Goal: Contribute content: Contribute content

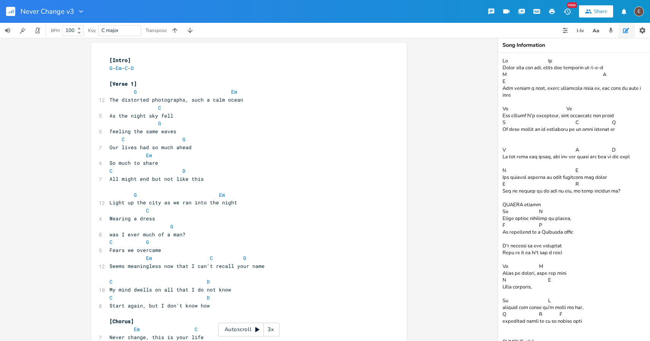
scroll to position [211, 0]
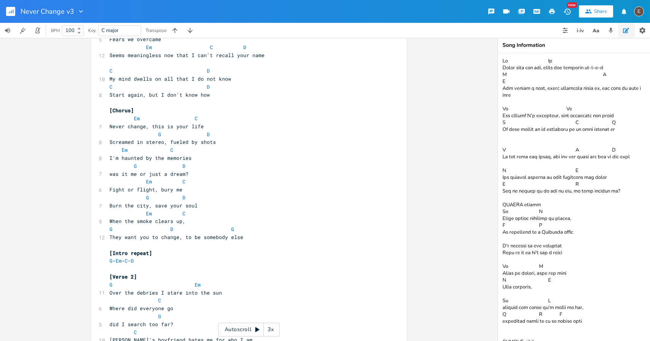
click at [13, 14] on rect "button" at bounding box center [10, 11] width 9 height 9
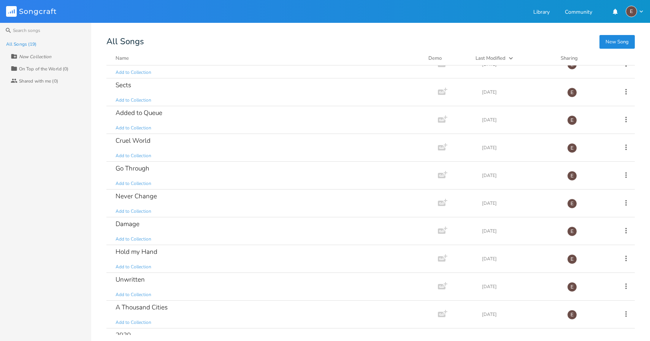
scroll to position [258, 0]
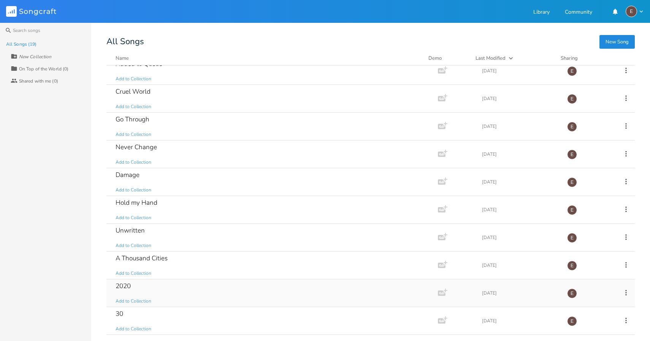
click at [233, 295] on div "2020 Add to Collection" at bounding box center [271, 292] width 310 height 27
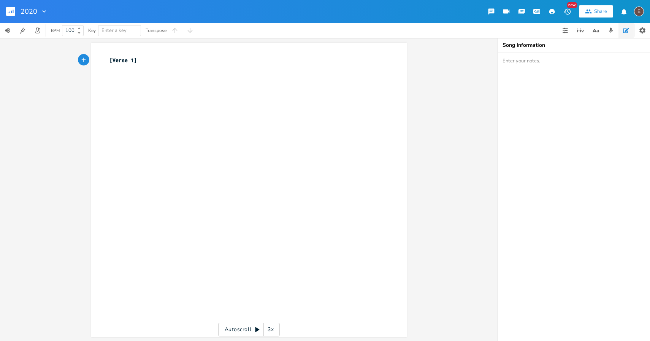
click at [109, 62] on span "[Verse 1]" at bounding box center [122, 60] width 27 height 7
paste textarea "["
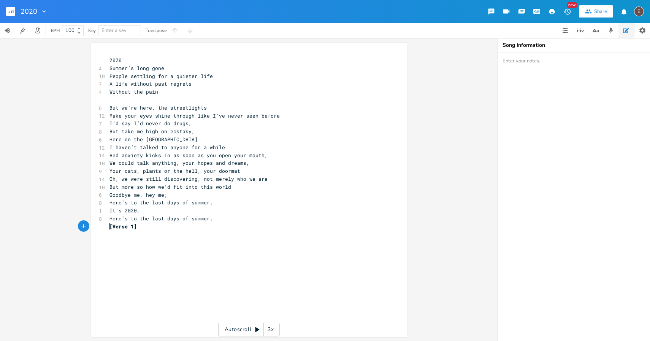
click at [138, 63] on pre "2020" at bounding box center [245, 60] width 275 height 8
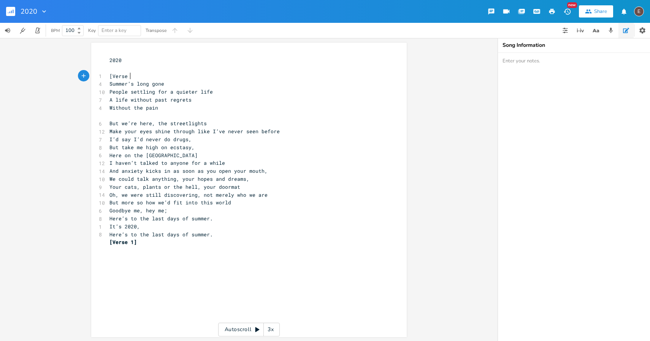
type textarea "[Verse 1]"
click at [138, 58] on pre "2020" at bounding box center [245, 60] width 275 height 8
type textarea "2020"
click at [138, 58] on pre "2020" at bounding box center [245, 60] width 275 height 8
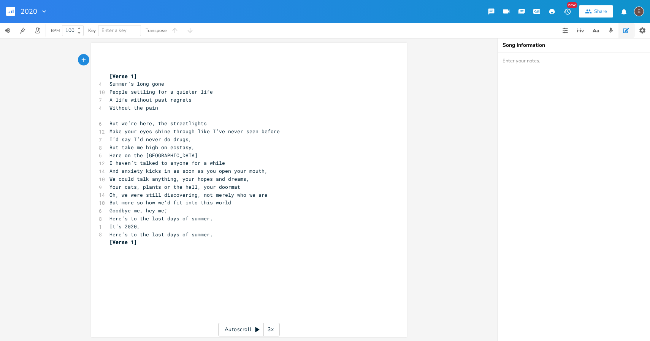
click at [130, 64] on pre "​" at bounding box center [245, 68] width 275 height 8
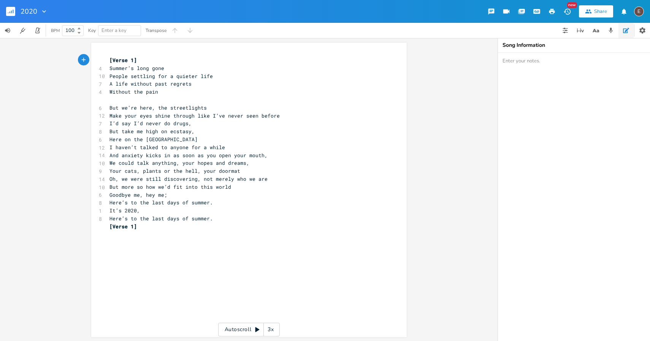
click at [165, 97] on pre "​" at bounding box center [245, 100] width 275 height 8
click at [239, 124] on pre "I’d say I’d never do drugs," at bounding box center [245, 123] width 275 height 8
click at [239, 130] on pre "But take me high on ecstasy," at bounding box center [245, 131] width 275 height 8
click at [239, 137] on pre "Here on the [GEOGRAPHIC_DATA]" at bounding box center [245, 139] width 275 height 8
click at [254, 164] on pre "We could talk anything, your hopes and dreams," at bounding box center [245, 163] width 275 height 8
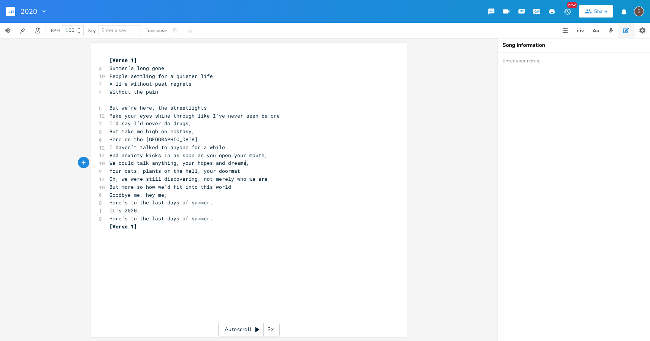
click at [254, 167] on pre "Your cats, plants or the hell, your doormat" at bounding box center [245, 171] width 275 height 8
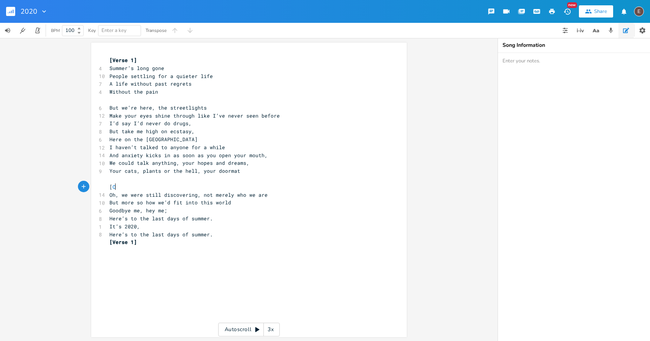
type textarea "[Co"
type textarea "horus]"
type textarea "[Verse 1]"
drag, startPoint x: 172, startPoint y: 246, endPoint x: 106, endPoint y: 242, distance: 65.5
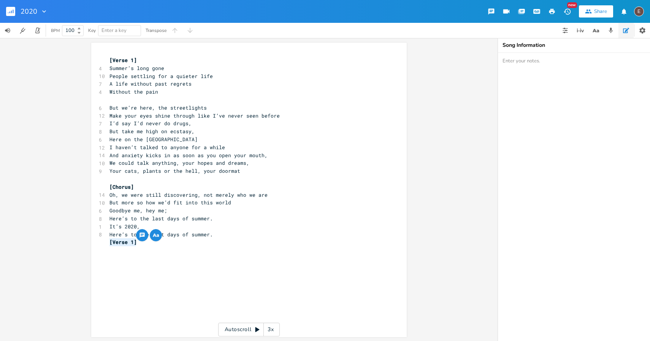
click at [108, 242] on div "[Verse 1] 4 Summer’s long gone 10 People settling for a quieter life 7 A life w…" at bounding box center [245, 155] width 275 height 198
click at [189, 186] on pre "[Chorus]" at bounding box center [245, 187] width 275 height 8
click at [138, 59] on pre "[Verse 1]" at bounding box center [245, 60] width 275 height 8
type textarea "Am - C F"
type textarea "- F - G"
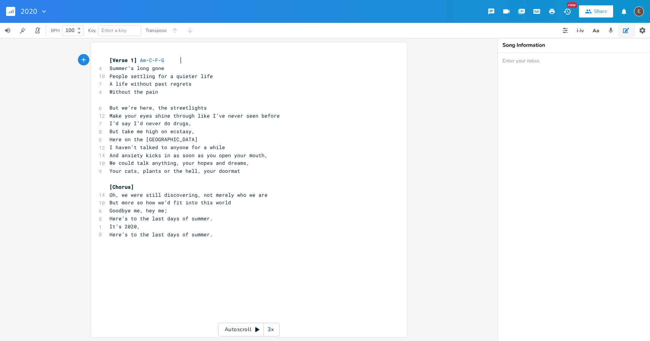
scroll to position [0, 16]
type textarea "Am - C - F - G"
drag, startPoint x: 185, startPoint y: 60, endPoint x: 138, endPoint y: 60, distance: 47.2
click at [138, 60] on pre "[Verse 1] Am - C - F - G" at bounding box center [245, 60] width 275 height 8
click at [170, 187] on pre "[Chorus]" at bounding box center [245, 187] width 275 height 8
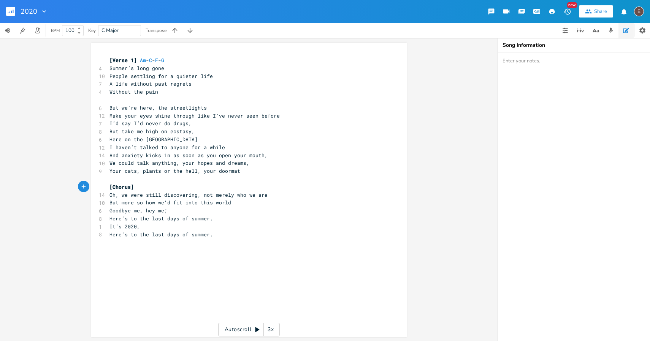
scroll to position [0, 2]
paste textarea
click at [216, 219] on pre "Here’s to the last days of summer." at bounding box center [245, 218] width 275 height 8
click at [221, 209] on pre "Goodbye me, hey me;" at bounding box center [245, 210] width 275 height 8
click at [240, 205] on pre "But more so how we’d fit into this world" at bounding box center [245, 202] width 275 height 8
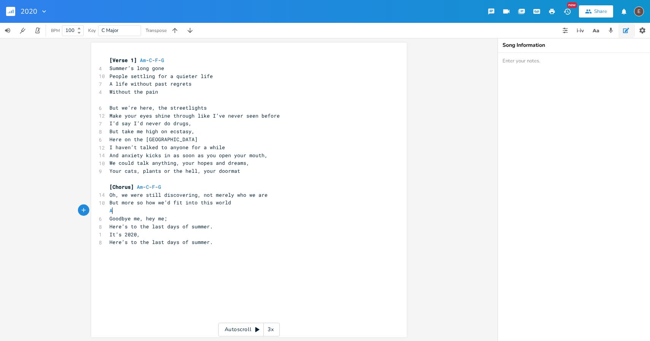
scroll to position [0, 8]
type textarea "Am"
type textarea "C"
click at [264, 224] on pre "Here’s to the last days of summer." at bounding box center [245, 226] width 275 height 8
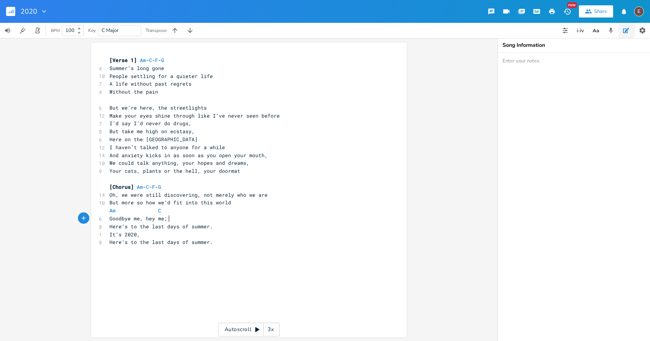
click at [270, 221] on pre "Goodbye me, hey me;" at bounding box center [245, 218] width 275 height 8
type textarea "F"
type textarea "Fm"
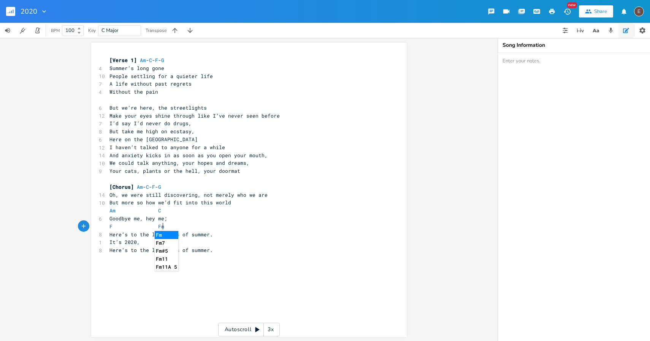
click at [267, 229] on pre "F Fm" at bounding box center [245, 226] width 275 height 8
click at [266, 233] on pre "Here’s to the last days of summer." at bounding box center [245, 234] width 275 height 8
type textarea "Am"
type textarea "C"
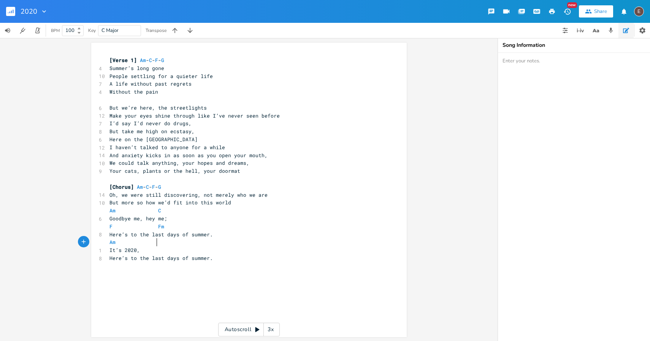
scroll to position [0, 3]
click at [209, 249] on pre "It’s 2020," at bounding box center [245, 250] width 275 height 8
type textarea "Am"
type textarea "F"
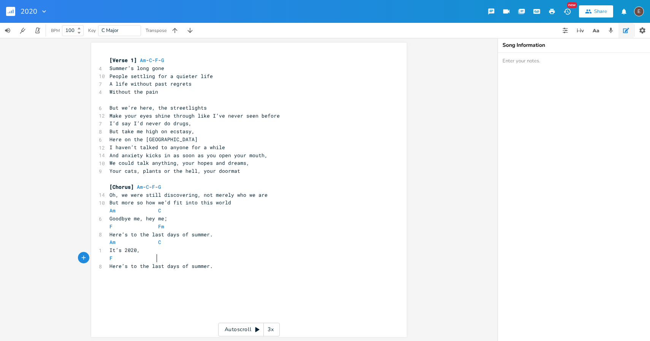
type textarea "Fm"
click at [227, 262] on pre "Here’s to the last days of summer." at bounding box center [245, 266] width 275 height 8
type textarea "Am C"
drag, startPoint x: 167, startPoint y: 244, endPoint x: 81, endPoint y: 244, distance: 85.5
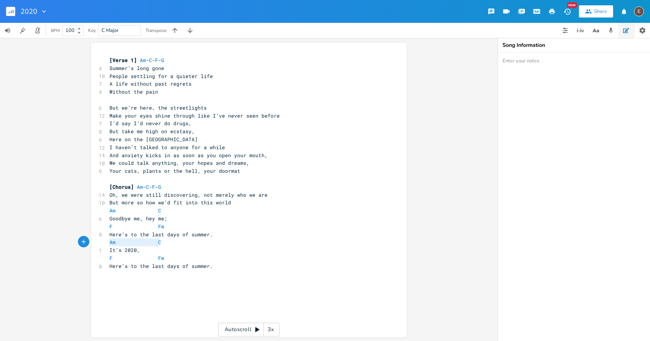
click at [81, 244] on div "Am C x [Verse 1] Am - C - F - G 4 Summer’s long gone 10 People settling for a q…" at bounding box center [249, 189] width 498 height 303
click at [196, 264] on span "Here’s to the last days of summer." at bounding box center [160, 265] width 103 height 7
click at [241, 175] on pre "​" at bounding box center [245, 179] width 275 height 8
click at [260, 150] on pre "I haven’t talked to anyone for a while" at bounding box center [245, 147] width 275 height 8
click at [262, 144] on pre "I haven’t talked to anyone for a while" at bounding box center [245, 147] width 275 height 8
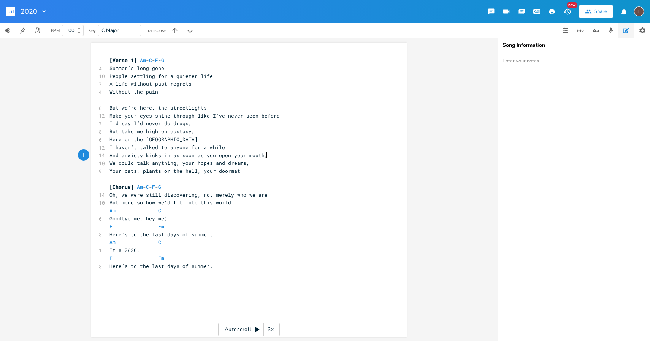
click at [263, 156] on span "And anxiety kicks in as soon as you open your mouth," at bounding box center [188, 155] width 158 height 7
click at [261, 169] on pre "Your cats, plants or the hell, your doormat" at bounding box center [245, 171] width 275 height 8
click at [259, 141] on pre "Here on the [GEOGRAPHIC_DATA]" at bounding box center [245, 139] width 275 height 8
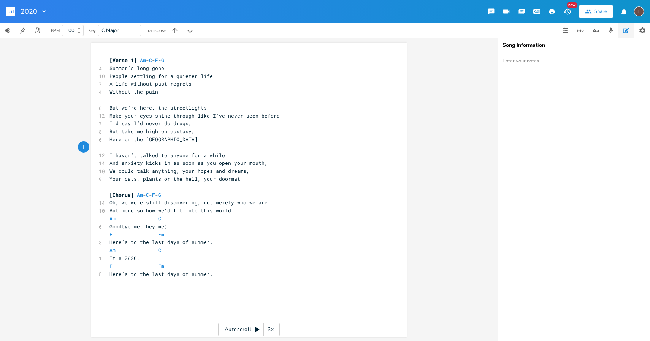
click at [216, 99] on pre "​" at bounding box center [245, 100] width 275 height 8
click at [328, 14] on div "2020 New Share E" at bounding box center [325, 11] width 650 height 23
click at [213, 243] on pre "Here’s to the last days of summer." at bounding box center [245, 242] width 275 height 8
click at [8, 14] on rect "button" at bounding box center [10, 11] width 9 height 9
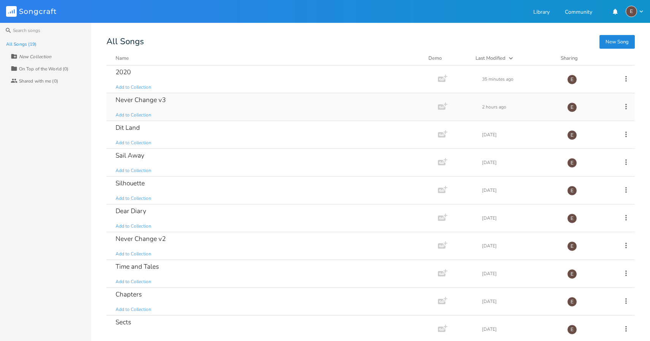
click at [197, 109] on div "Never Change v3 Add to Collection" at bounding box center [271, 106] width 310 height 27
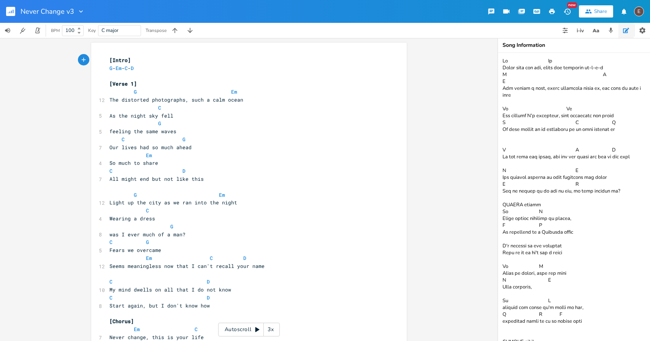
click at [270, 171] on pre "C D" at bounding box center [245, 171] width 275 height 8
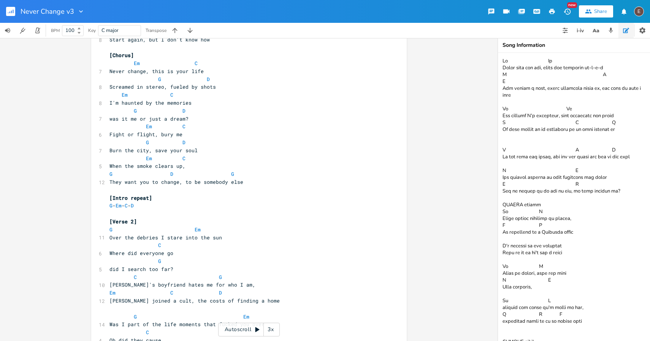
scroll to position [273, 0]
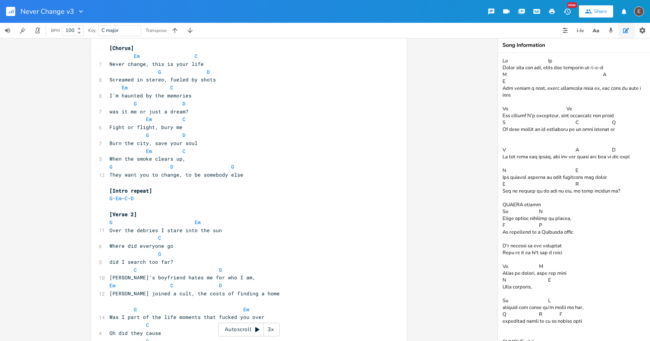
click at [205, 81] on span "Screamed in stereo, fueled by shots" at bounding box center [162, 79] width 106 height 7
type textarea "wikne"
type textarea "ne"
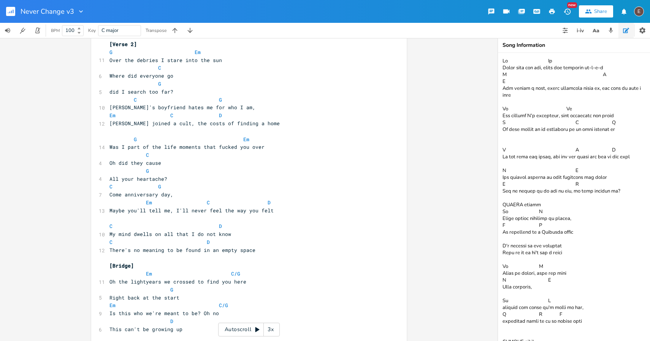
scroll to position [459, 0]
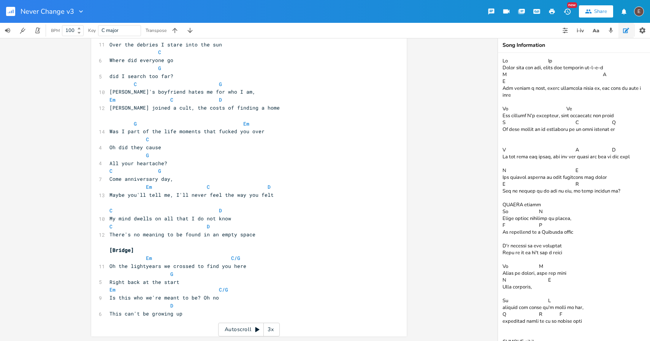
type textarea "ne"
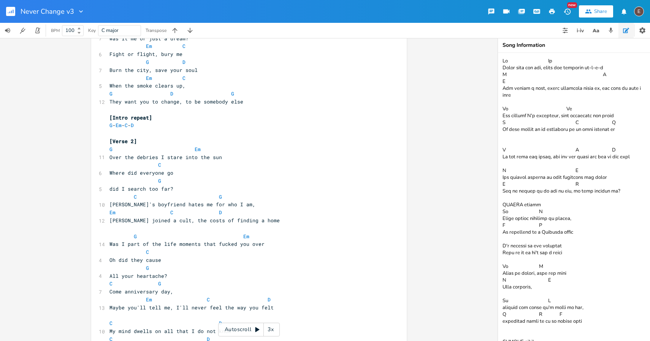
scroll to position [0, 0]
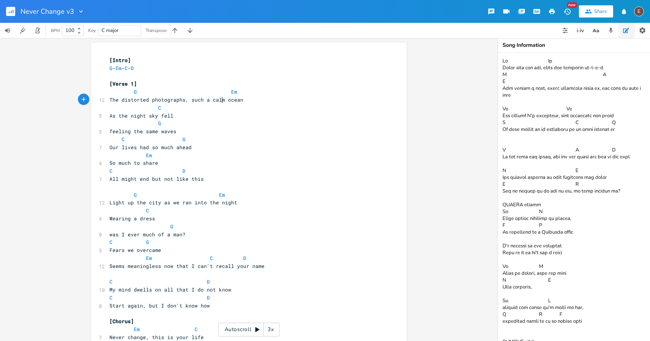
click at [219, 99] on span "The distorted photographs, such a calm ocean" at bounding box center [176, 99] width 134 height 7
type textarea ", calm"
click at [184, 102] on span "The distorted photographs, such a calm, calm ocean" at bounding box center [185, 99] width 152 height 7
type textarea "of"
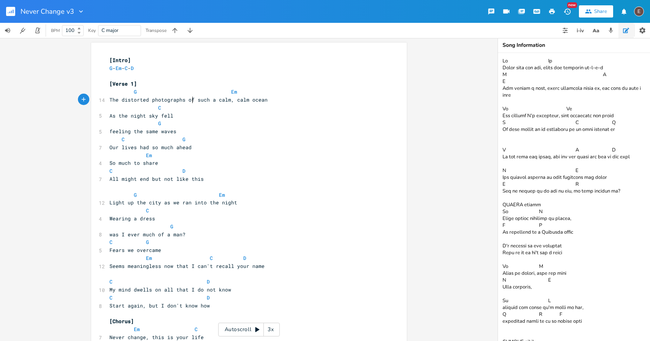
scroll to position [0, 5]
click at [191, 133] on pre "feeling the same waves" at bounding box center [245, 131] width 275 height 8
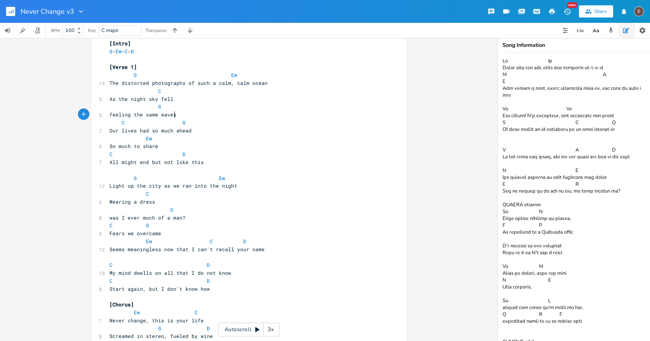
scroll to position [18, 0]
click at [152, 92] on span at bounding box center [152, 90] width 12 height 8
